Goal: Answer question/provide support

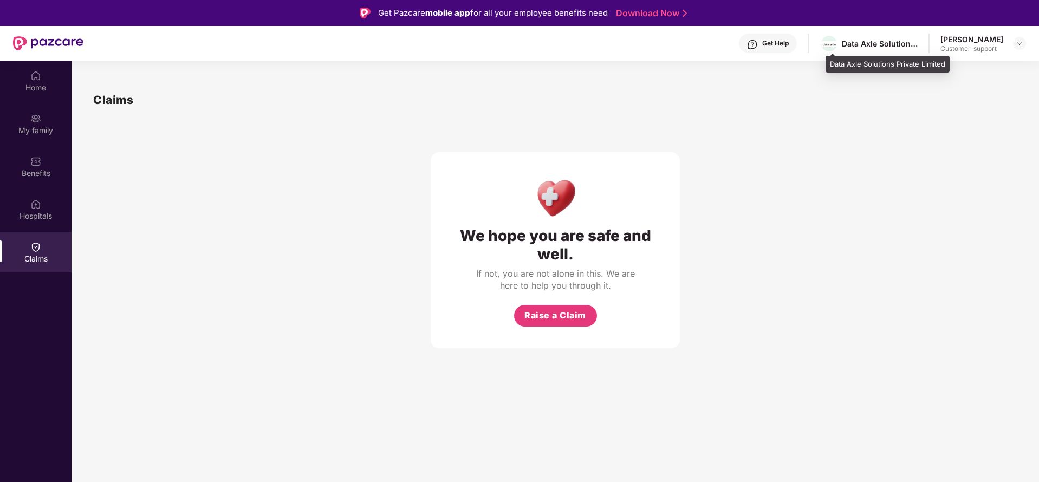
click at [877, 48] on div "Data Axle Solutions Private Limited" at bounding box center [869, 43] width 98 height 19
click at [1018, 42] on img at bounding box center [1019, 43] width 9 height 9
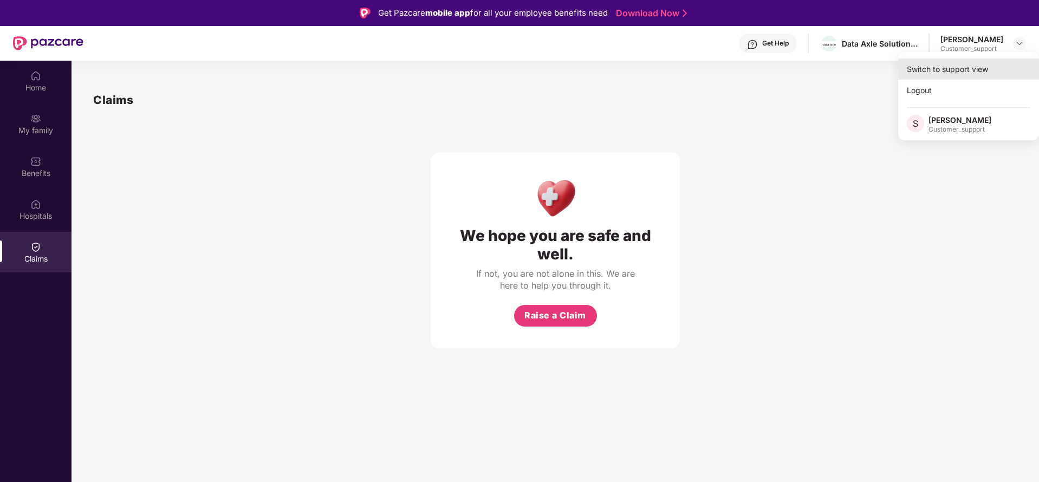
click at [956, 65] on div "Switch to support view" at bounding box center [968, 69] width 141 height 21
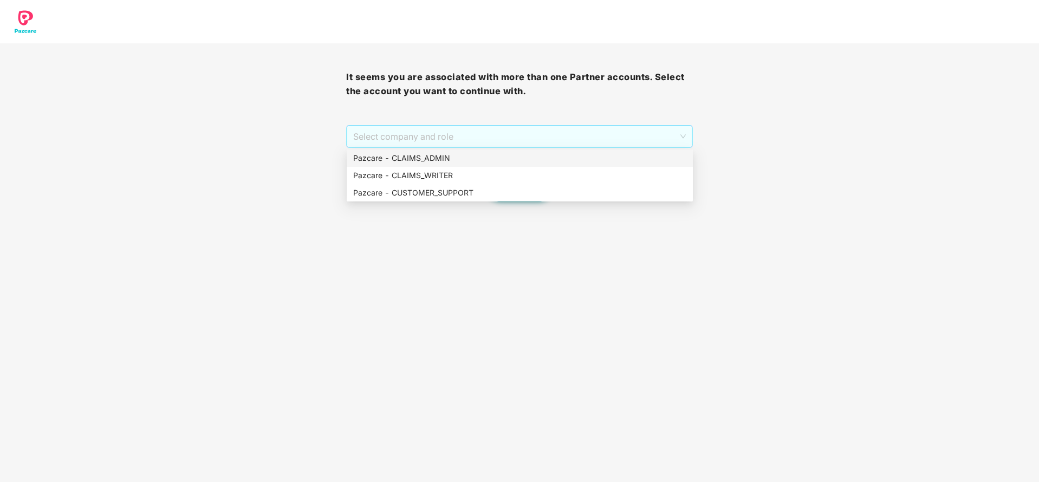
click at [569, 126] on span "Select company and role" at bounding box center [519, 136] width 332 height 21
click at [478, 187] on div "Pazcare - CUSTOMER_SUPPORT" at bounding box center [519, 193] width 333 height 12
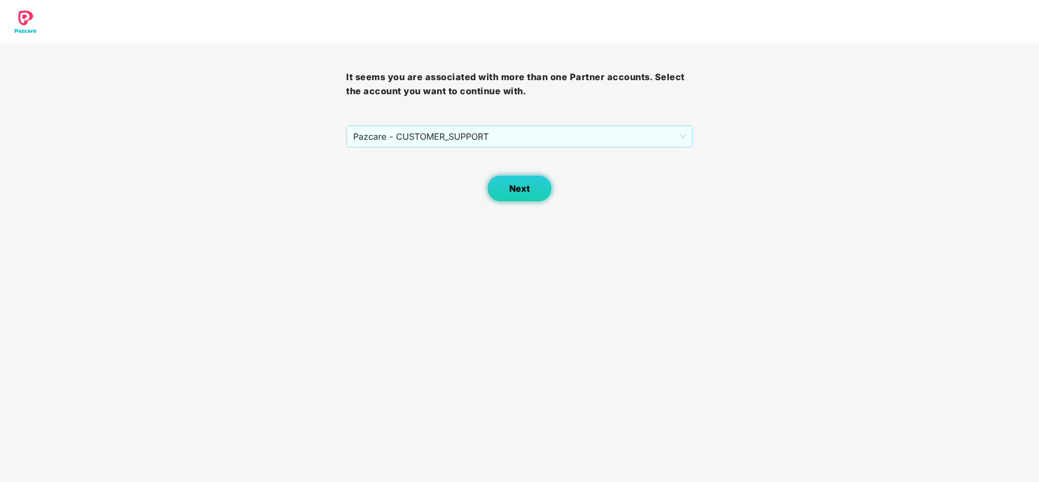
click at [499, 196] on button "Next" at bounding box center [519, 188] width 65 height 27
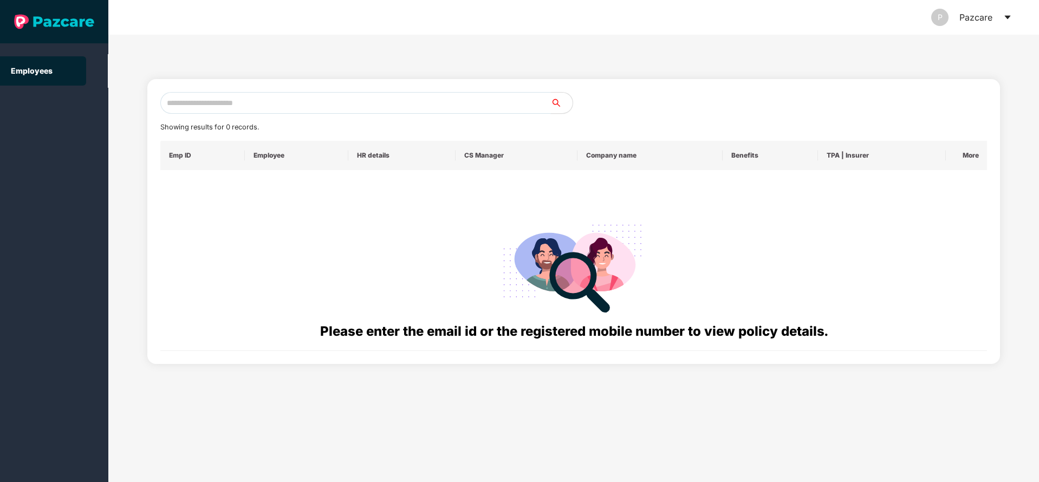
paste input "**********"
click at [379, 103] on input "**********" at bounding box center [355, 103] width 391 height 22
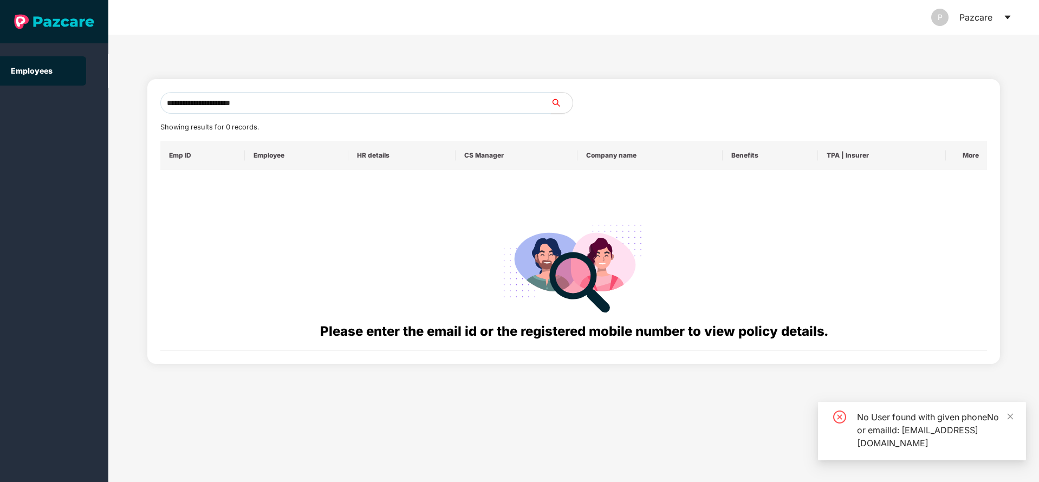
click at [166, 103] on input "**********" at bounding box center [355, 103] width 391 height 22
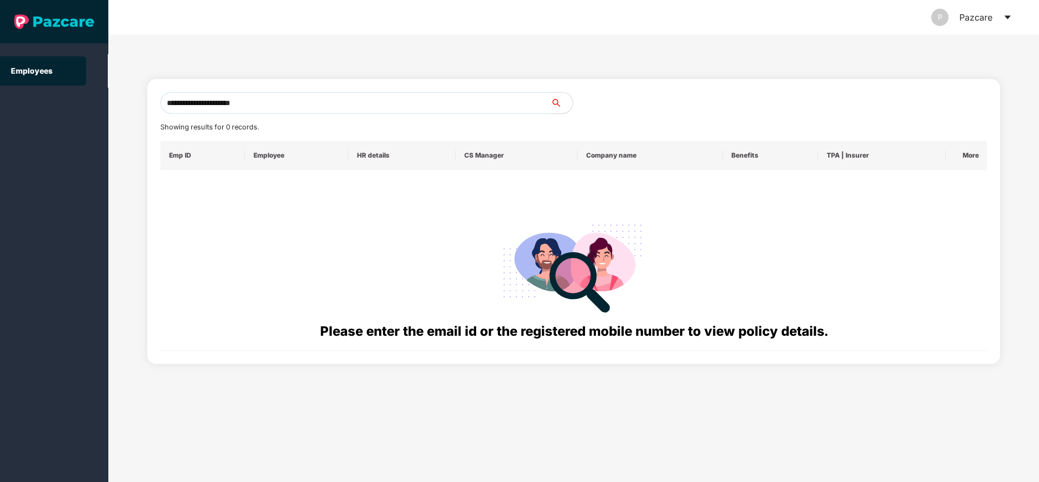
drag, startPoint x: 285, startPoint y: 105, endPoint x: 76, endPoint y: 131, distance: 210.7
click at [76, 131] on section "**********" at bounding box center [519, 241] width 1039 height 482
paste input "text"
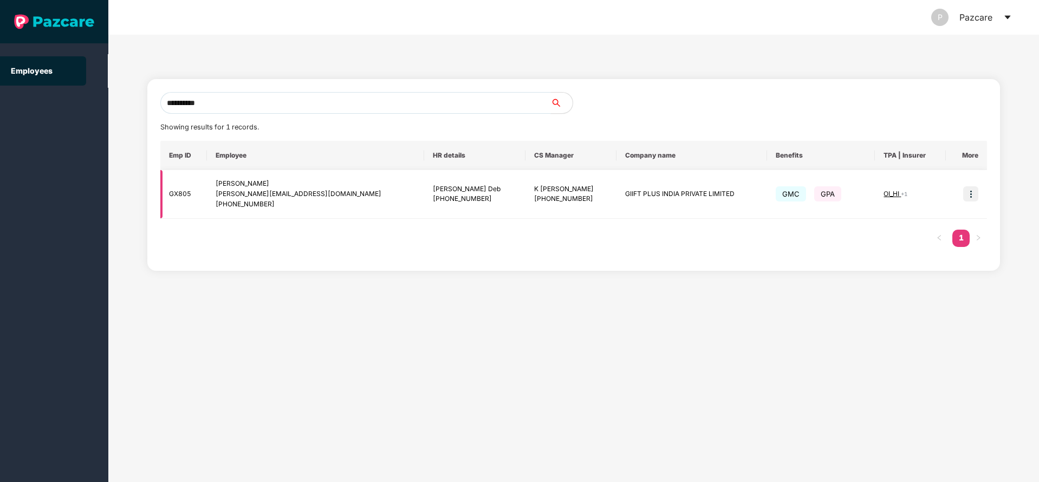
type input "**********"
click at [884, 196] on span "OI_HI" at bounding box center [892, 194] width 17 height 8
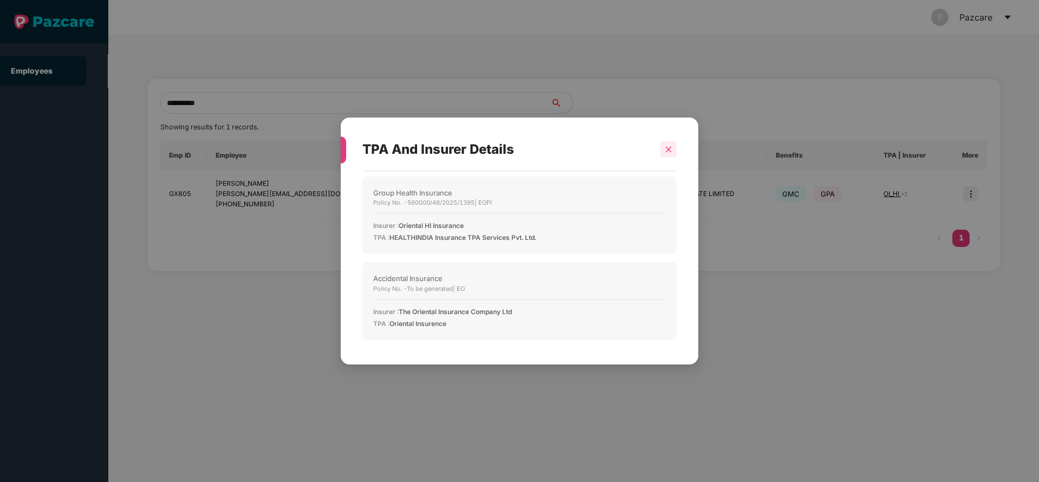
click at [670, 152] on icon "close" at bounding box center [669, 150] width 8 height 8
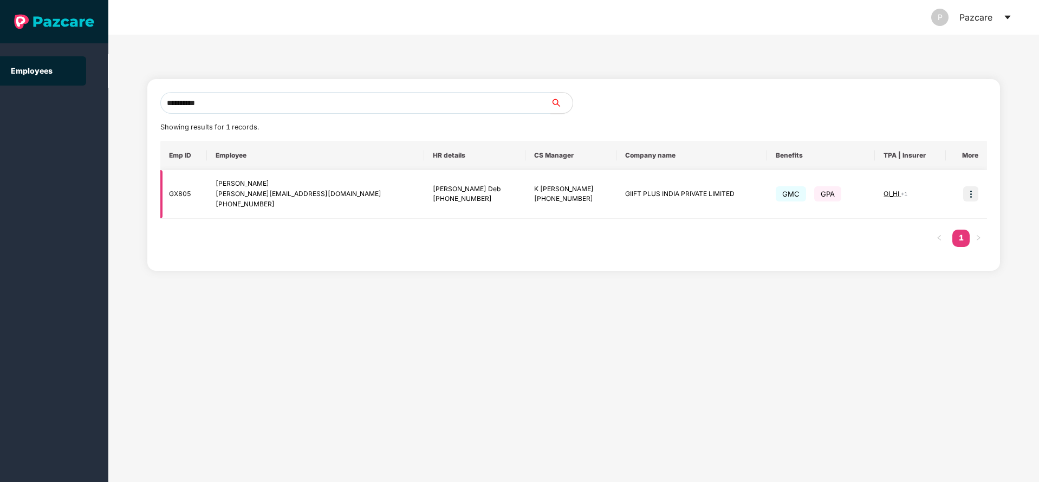
click at [973, 193] on img at bounding box center [970, 193] width 15 height 15
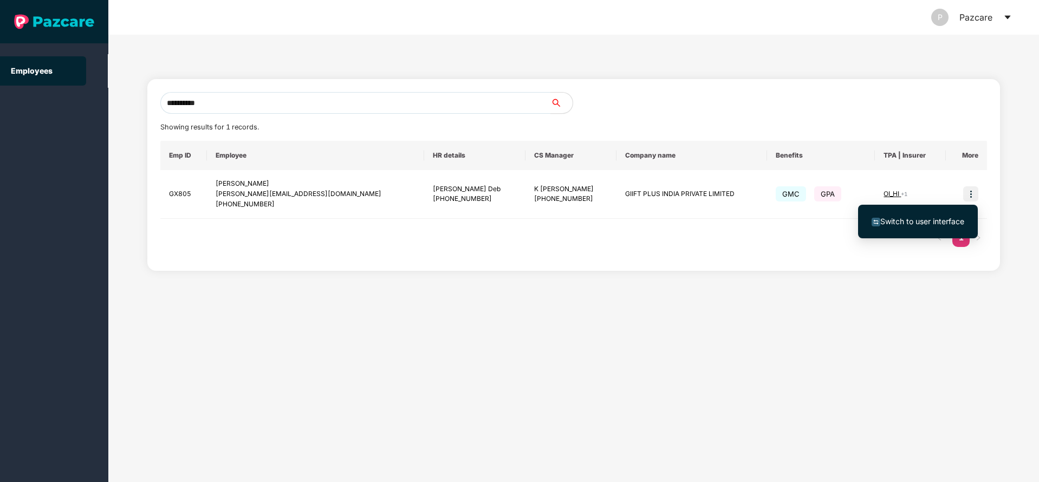
click at [907, 223] on span "Switch to user interface" at bounding box center [922, 221] width 84 height 9
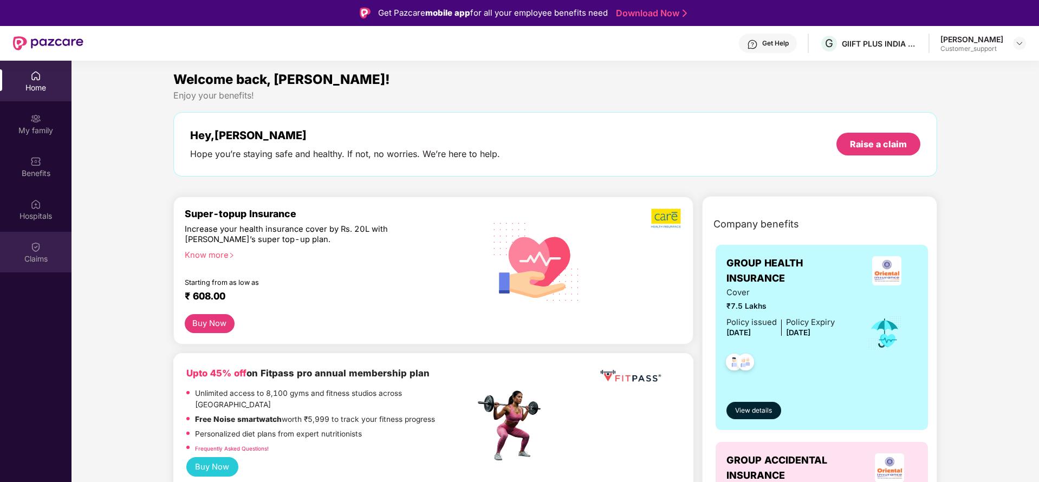
click at [29, 256] on div "Claims" at bounding box center [36, 259] width 72 height 11
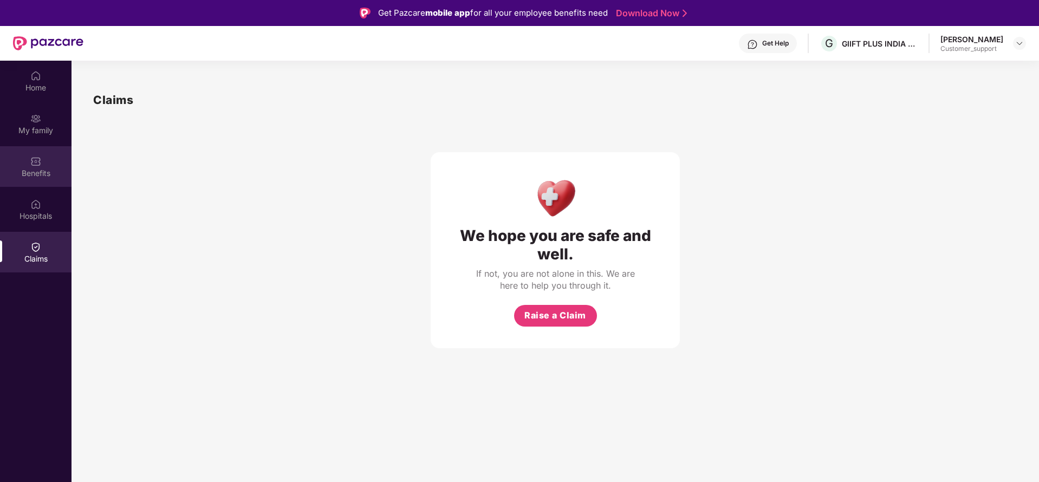
drag, startPoint x: 22, startPoint y: 144, endPoint x: 30, endPoint y: 166, distance: 23.1
click at [30, 166] on div "Home My family Benefits Hospitals Claims" at bounding box center [36, 168] width 72 height 214
click at [30, 166] on div "Benefits" at bounding box center [36, 166] width 72 height 41
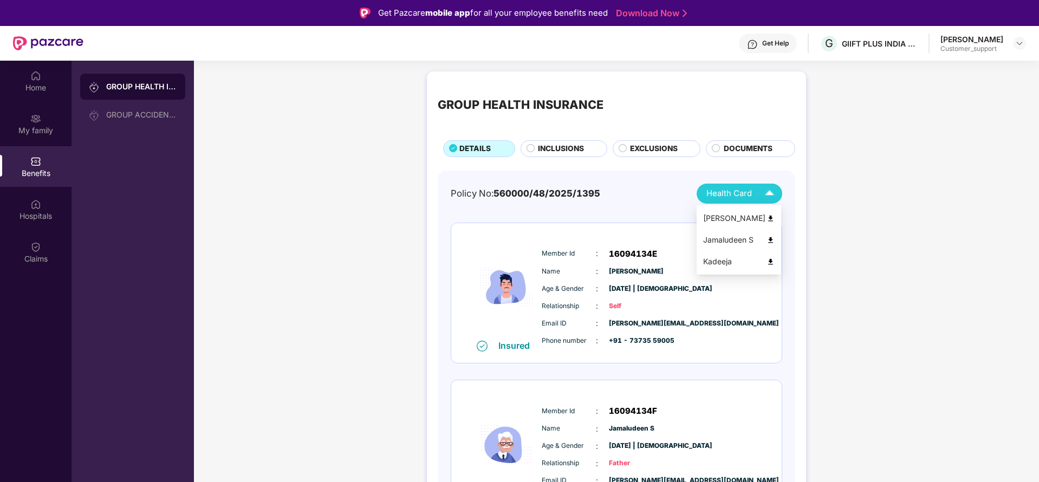
click at [722, 196] on span "Health Card" at bounding box center [730, 193] width 46 height 12
click at [770, 242] on img at bounding box center [771, 240] width 8 height 8
click at [1018, 37] on div at bounding box center [1019, 43] width 13 height 13
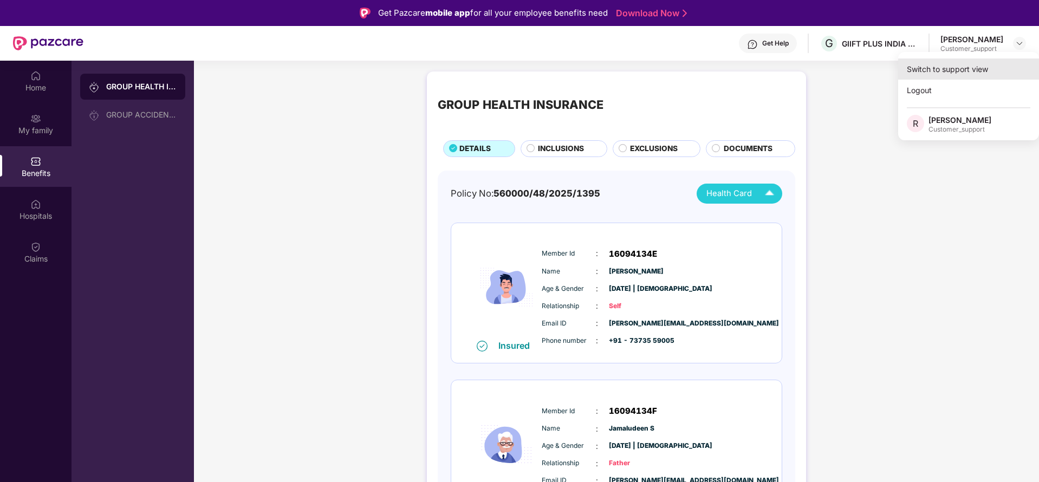
click at [951, 63] on div "Switch to support view" at bounding box center [968, 69] width 141 height 21
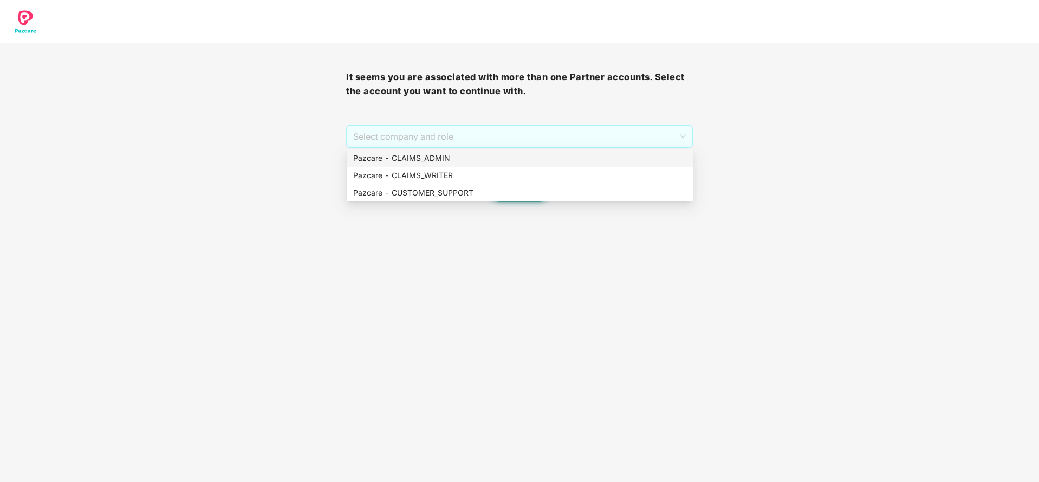
click at [478, 140] on span "Select company and role" at bounding box center [519, 136] width 332 height 21
click at [441, 154] on div "Pazcare - CLAIMS_ADMIN" at bounding box center [519, 158] width 333 height 12
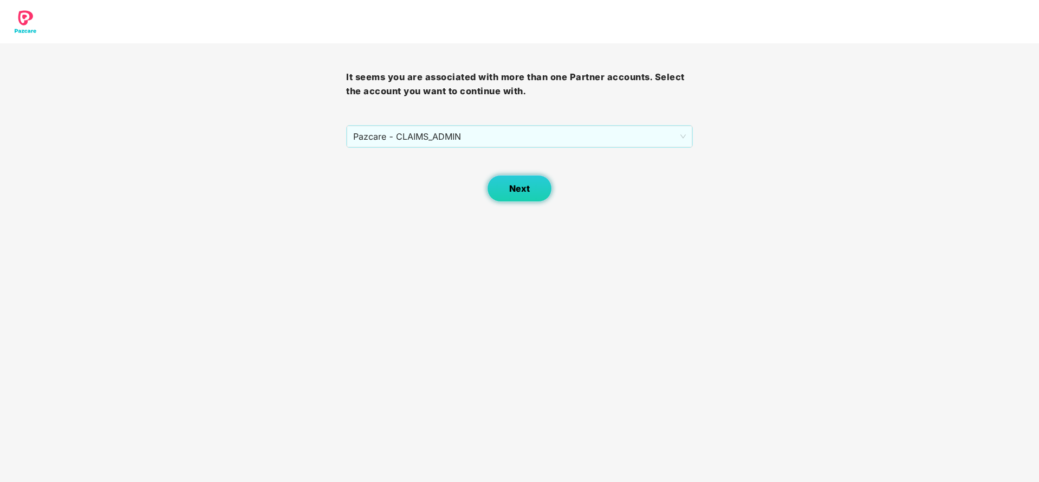
click at [536, 199] on button "Next" at bounding box center [519, 188] width 65 height 27
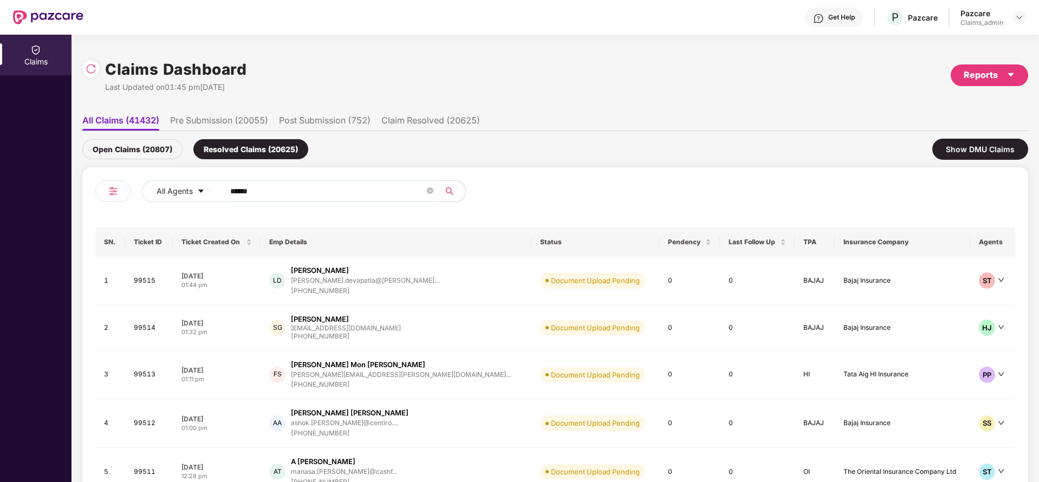
drag, startPoint x: 265, startPoint y: 198, endPoint x: 219, endPoint y: 195, distance: 46.1
click at [219, 195] on span "******" at bounding box center [328, 191] width 222 height 22
paste input "text"
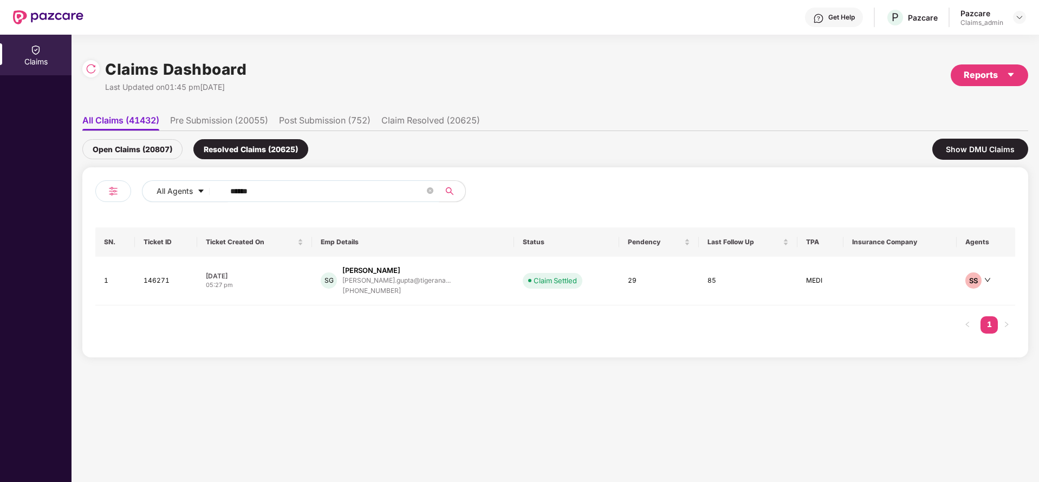
type input "******"
click at [139, 149] on div "Open Claims (20807)" at bounding box center [132, 149] width 100 height 20
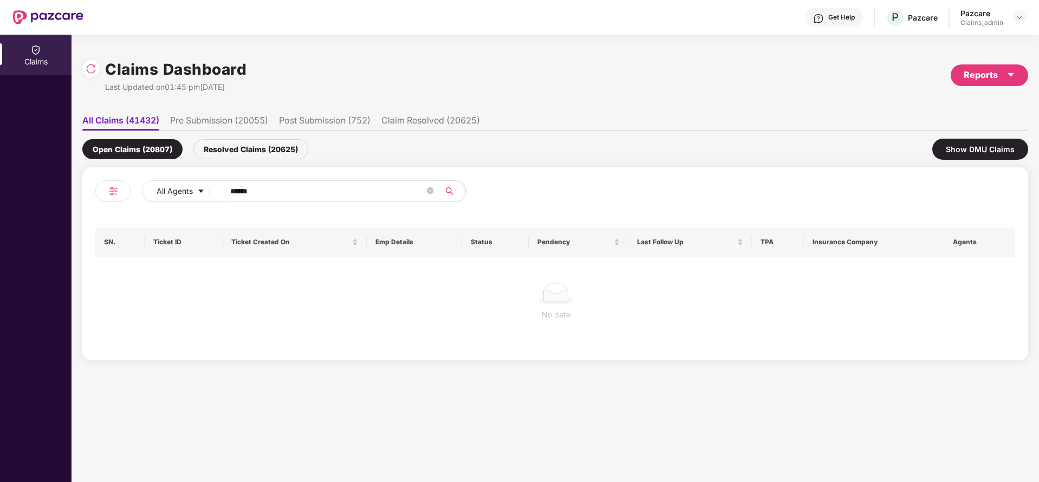
click at [271, 146] on div "Resolved Claims (20625)" at bounding box center [250, 149] width 115 height 20
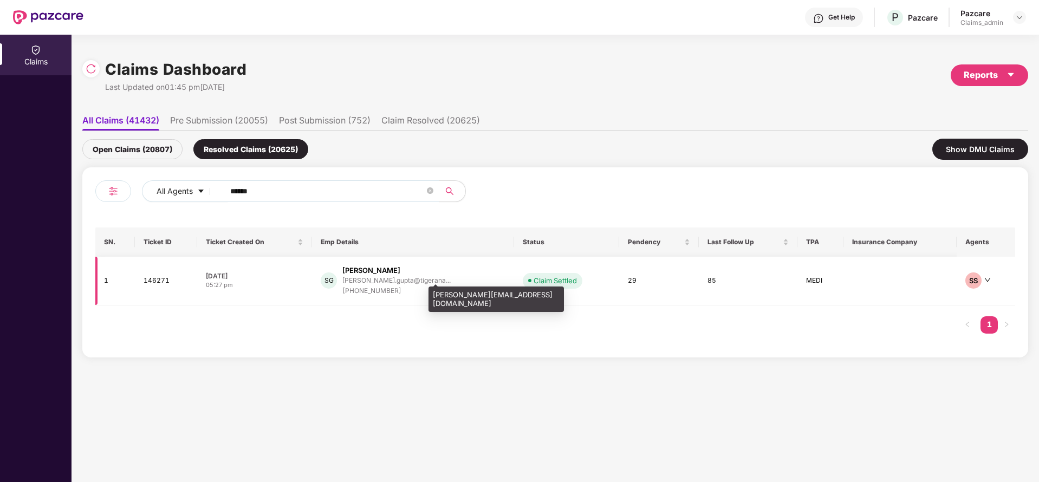
click at [384, 280] on div "[PERSON_NAME].gupta@tigerana..." at bounding box center [396, 280] width 108 height 7
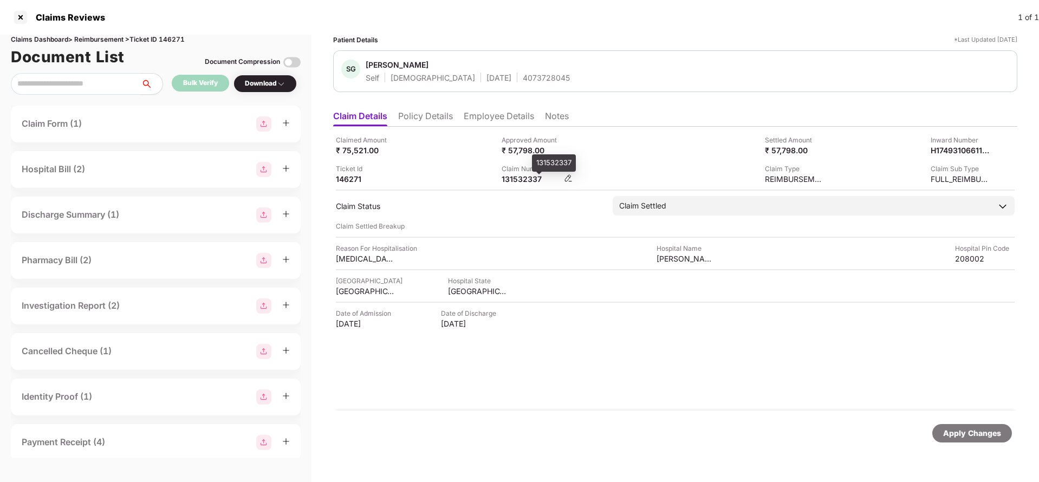
click at [517, 180] on div "131532337" at bounding box center [532, 179] width 60 height 10
copy div "131532337"
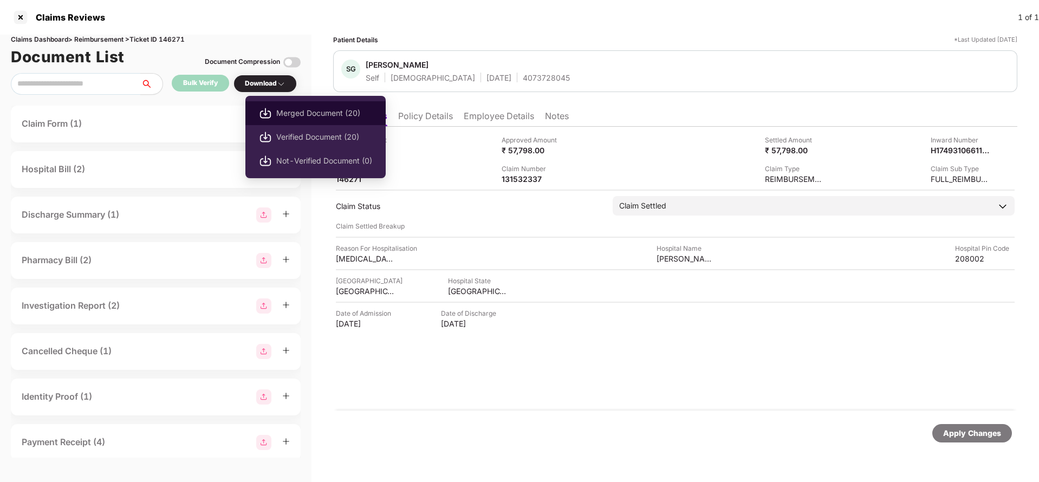
drag, startPoint x: 283, startPoint y: 100, endPoint x: 284, endPoint y: 107, distance: 7.2
click at [284, 107] on ul "Merged Document (20) Verified Document (20) Not-Verified Document (0)" at bounding box center [315, 137] width 140 height 82
click at [284, 107] on span "Merged Document (20)" at bounding box center [324, 113] width 96 height 12
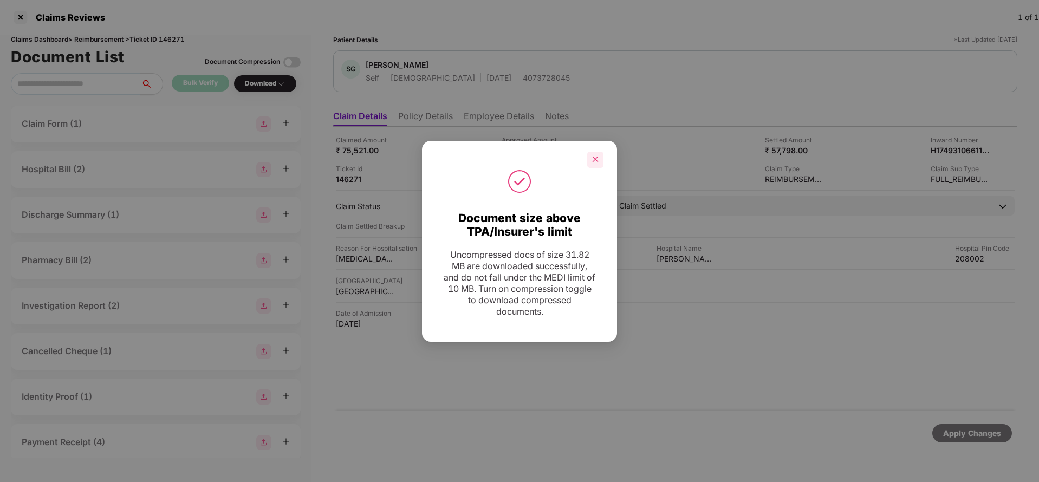
click at [596, 165] on div at bounding box center [595, 160] width 16 height 16
